Goal: Information Seeking & Learning: Learn about a topic

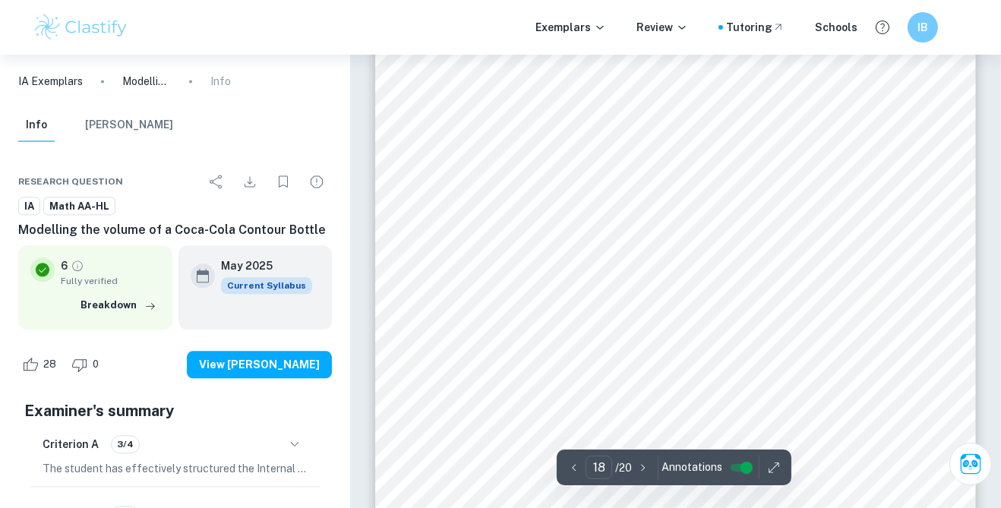
scroll to position [13639, 0]
click at [872, 237] on span "), I added the volume from each of the five sections:" at bounding box center [766, 236] width 248 height 11
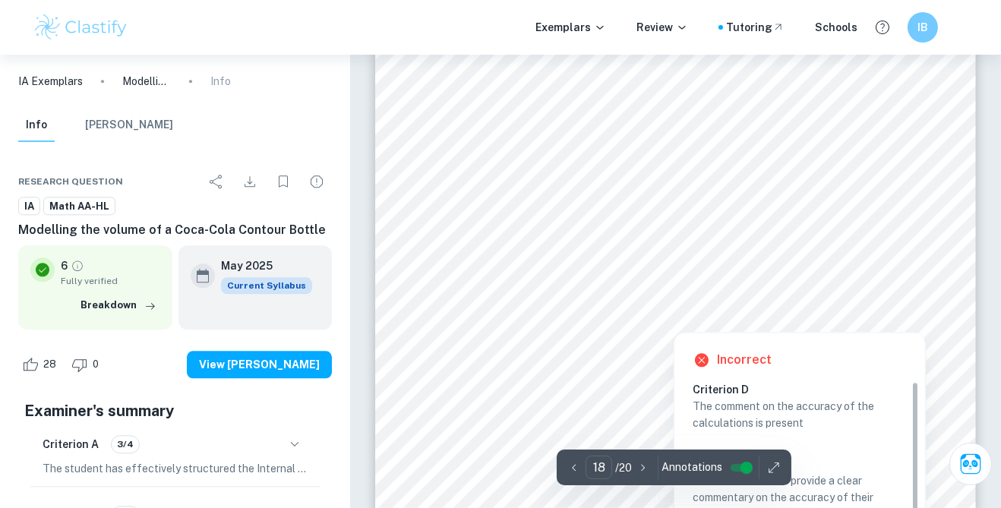
scroll to position [13769, 0]
click at [930, 255] on div "Finding the total volume of the bottle To find the total volume of the bottle (…" at bounding box center [675, 121] width 601 height 777
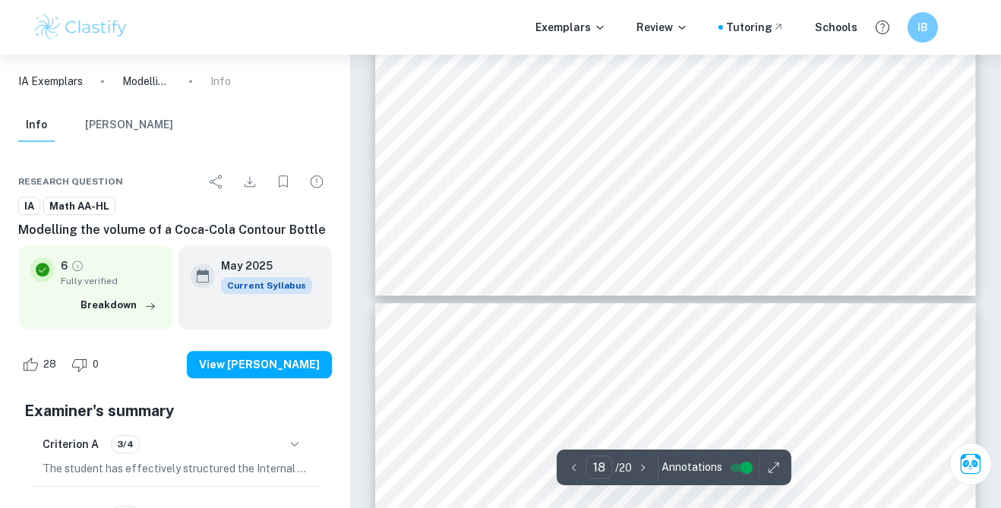
type input "19"
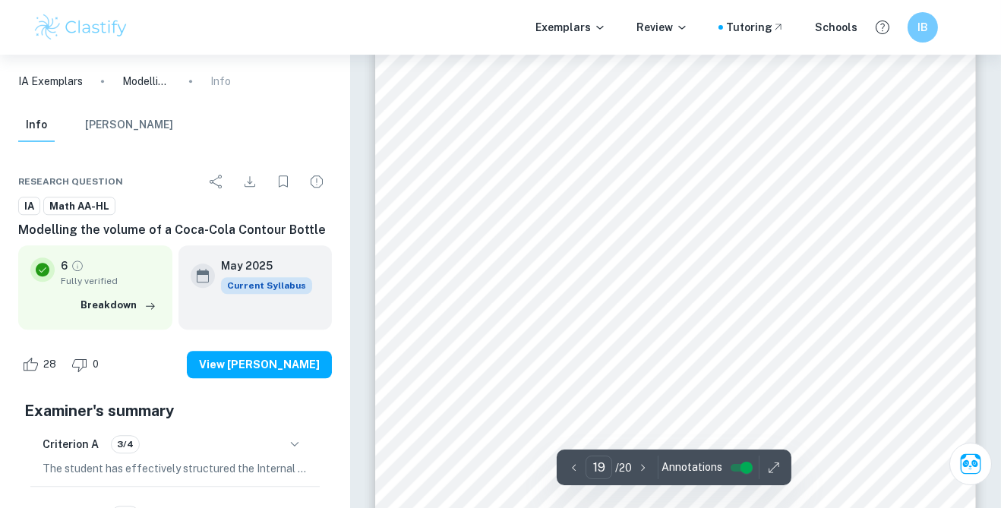
scroll to position [14355, 0]
